Goal: Task Accomplishment & Management: Manage account settings

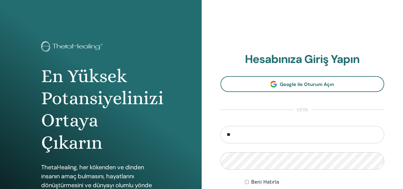
type input "*"
click at [289, 137] on input "email" at bounding box center [303, 134] width 164 height 17
type input "**********"
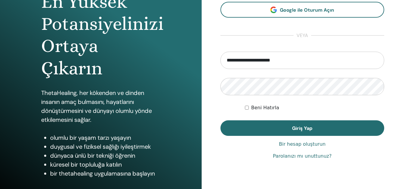
scroll to position [78, 0]
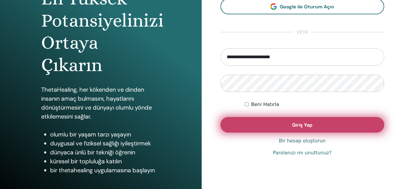
click at [278, 121] on button "Giriş Yap" at bounding box center [303, 125] width 164 height 16
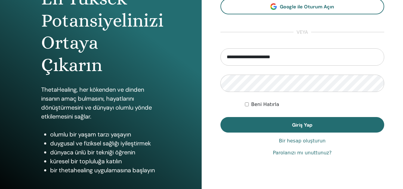
scroll to position [98, 0]
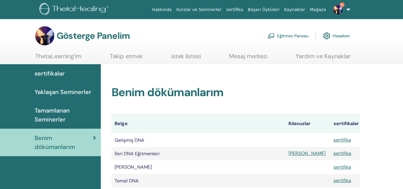
click at [295, 34] on font "Eğitmen Panosu" at bounding box center [292, 35] width 31 height 5
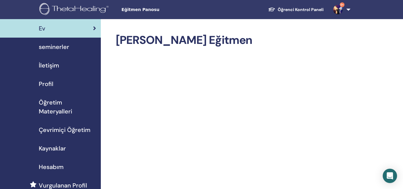
click at [55, 47] on span "seminerler" at bounding box center [54, 46] width 30 height 9
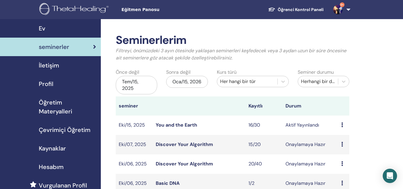
click at [184, 126] on link "You and the Earth" at bounding box center [176, 125] width 41 height 6
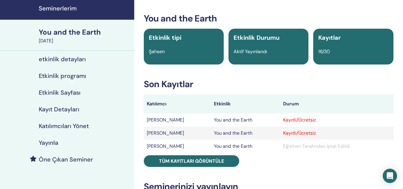
scroll to position [21, 0]
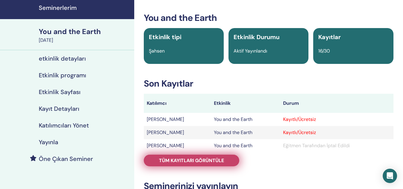
click at [222, 160] on span "Tüm kayıtları görüntüle" at bounding box center [191, 160] width 65 height 6
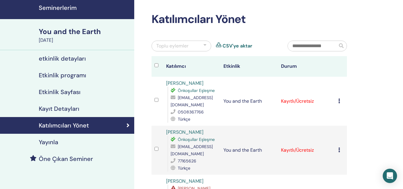
scroll to position [38, 0]
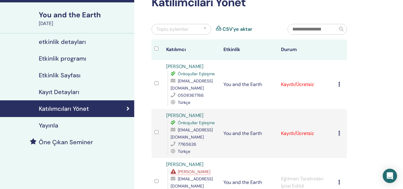
click at [337, 135] on td "Kaydı İptal Et Otomatik onaylama Ücretli Olarak İşaretle Ödenmemiş olarak işare…" at bounding box center [341, 133] width 12 height 49
click at [341, 132] on div "Kaydı İptal Et Otomatik onaylama Ücretli Olarak İşaretle Ödenmemiş olarak işare…" at bounding box center [341, 133] width 6 height 7
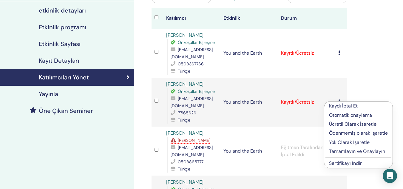
scroll to position [71, 0]
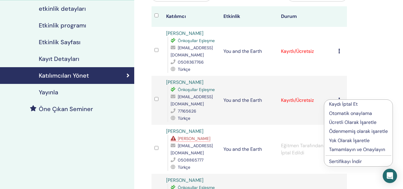
click at [346, 161] on link "Sertifikayı İndir" at bounding box center [345, 161] width 33 height 6
